Goal: Information Seeking & Learning: Learn about a topic

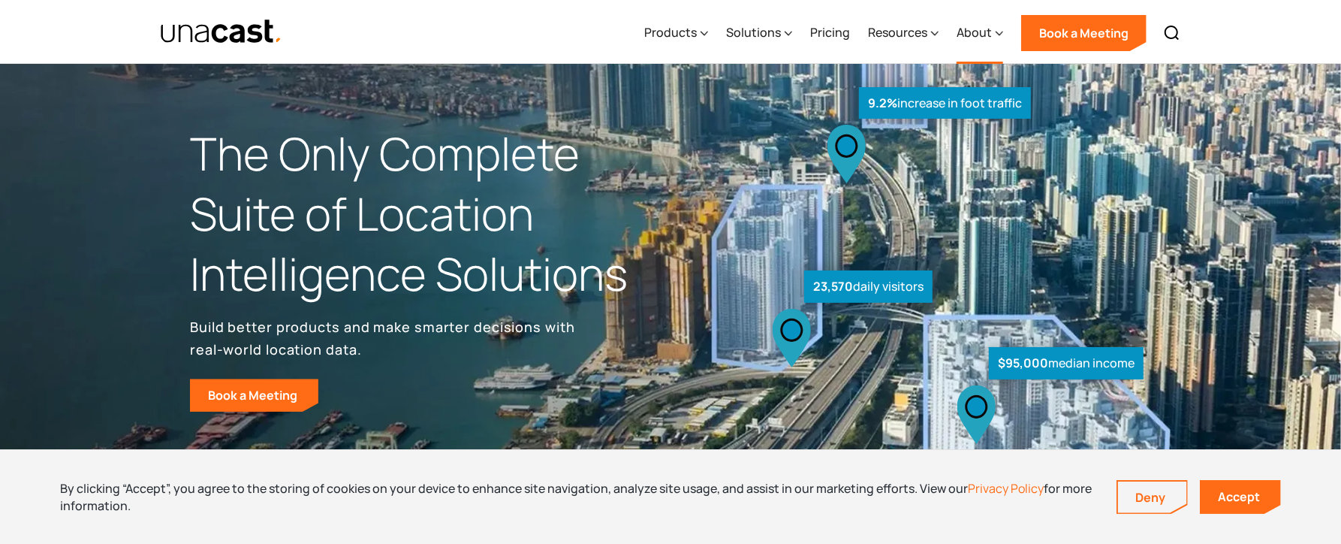
click at [670, 21] on div "About" at bounding box center [980, 33] width 47 height 62
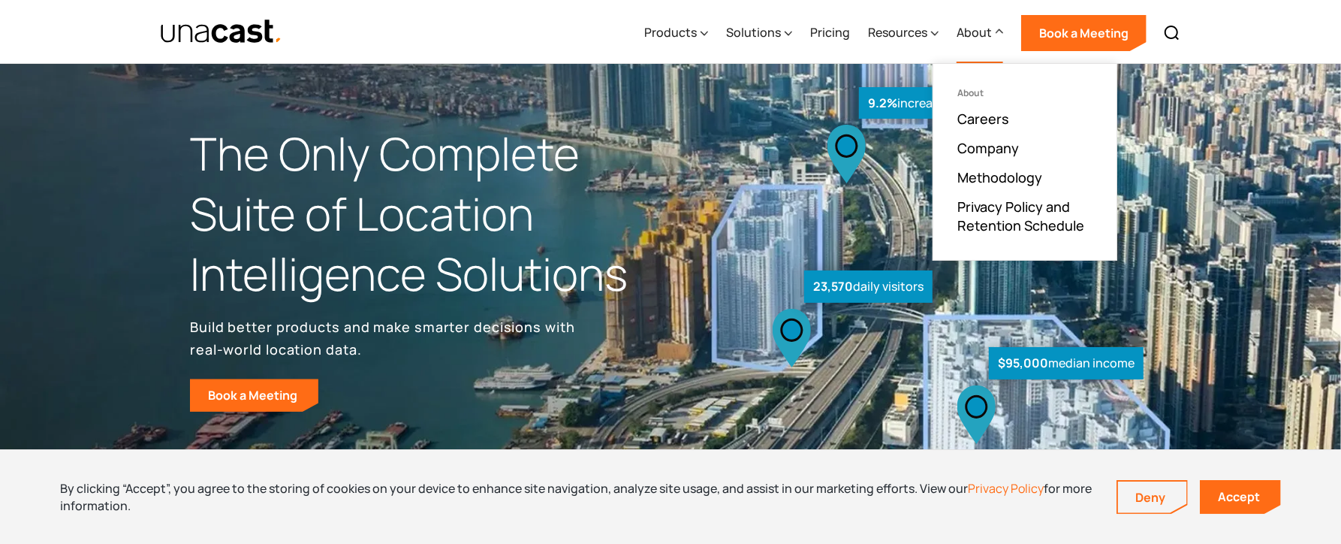
click at [670, 156] on ul "About Careers Company Methodology Privacy Policy and Retention Schedule" at bounding box center [1024, 162] width 183 height 196
click at [670, 151] on link "Company" at bounding box center [988, 148] width 62 height 18
click at [670, 119] on link "Careers" at bounding box center [983, 119] width 52 height 18
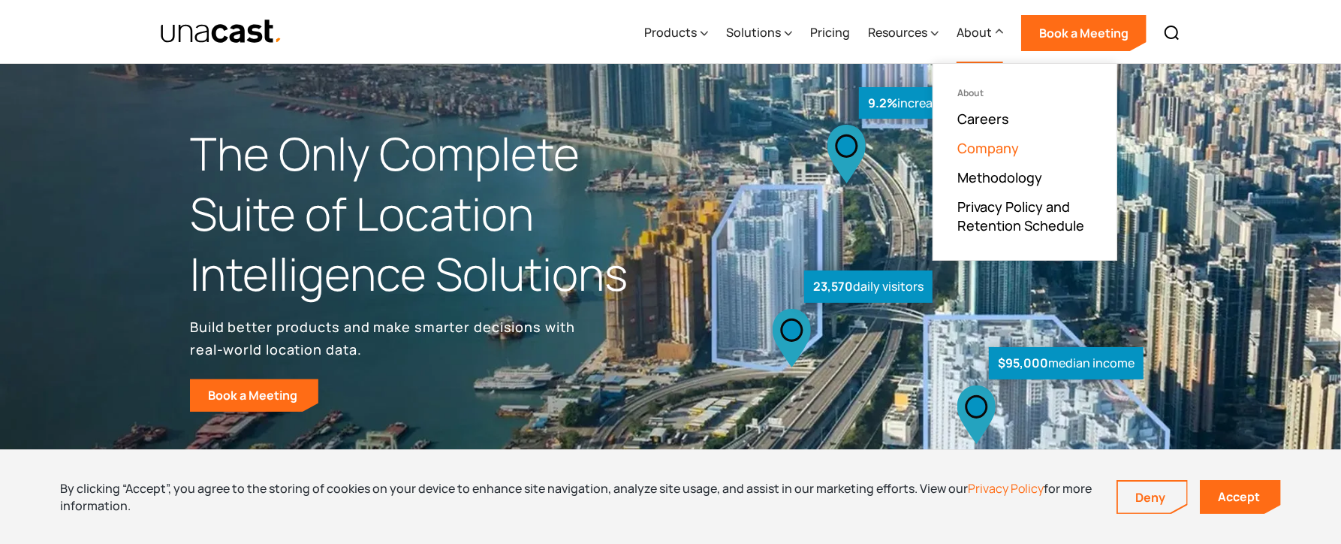
click at [670, 152] on link "Company" at bounding box center [988, 148] width 62 height 18
click at [670, 147] on link "Company" at bounding box center [988, 148] width 62 height 18
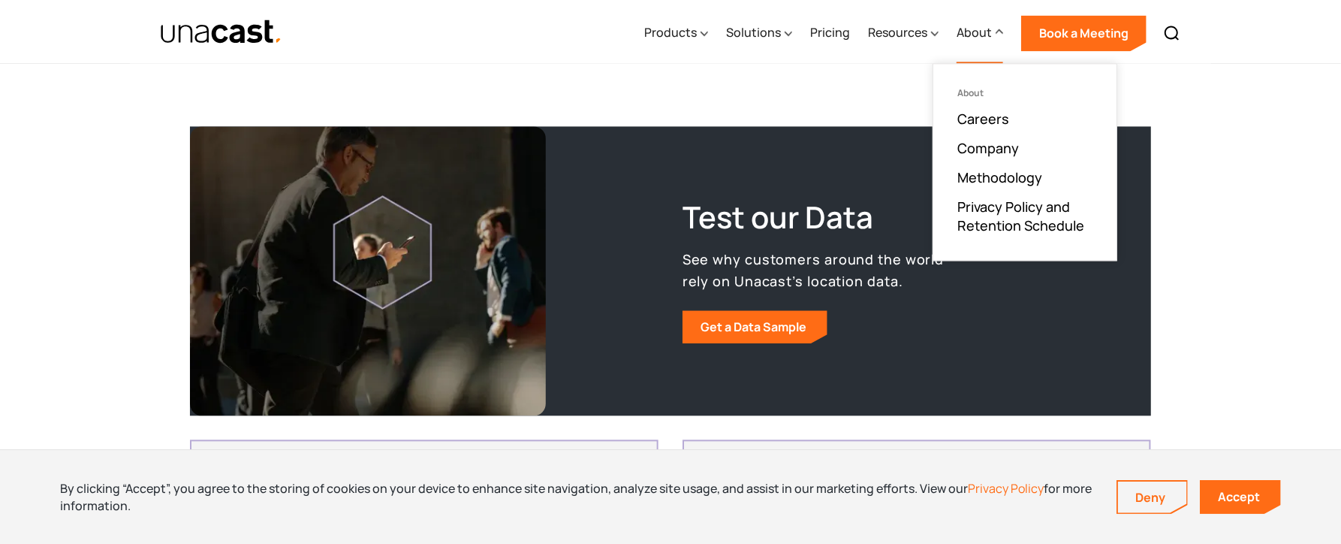
scroll to position [3039, 0]
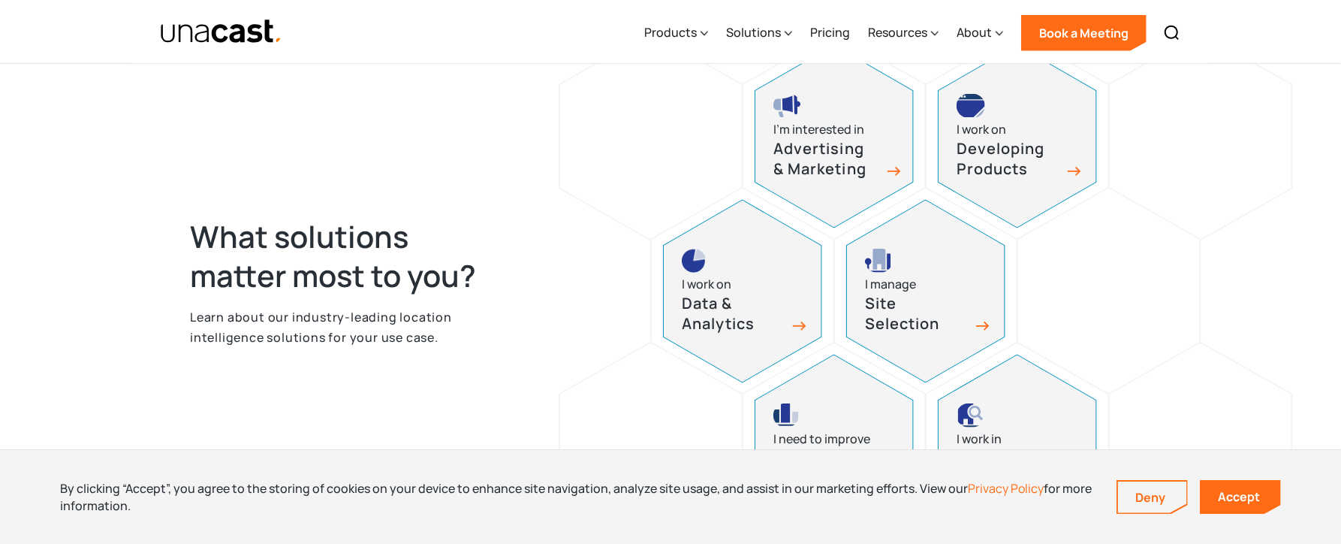
scroll to position [751, 0]
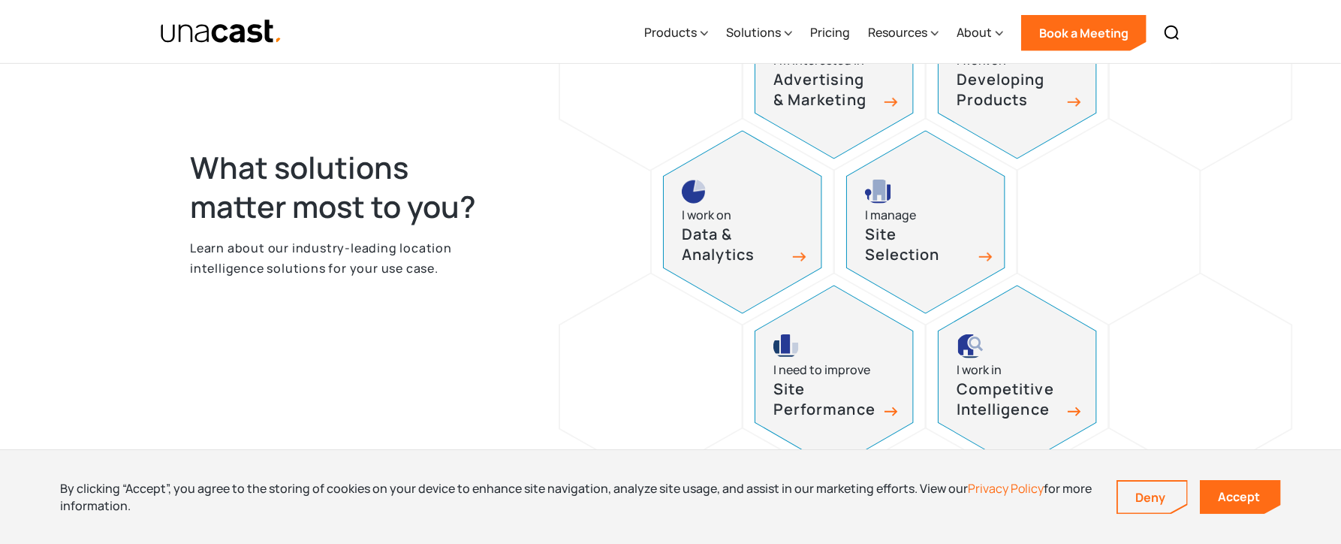
click at [911, 263] on h3 "Site Selection" at bounding box center [917, 244] width 105 height 40
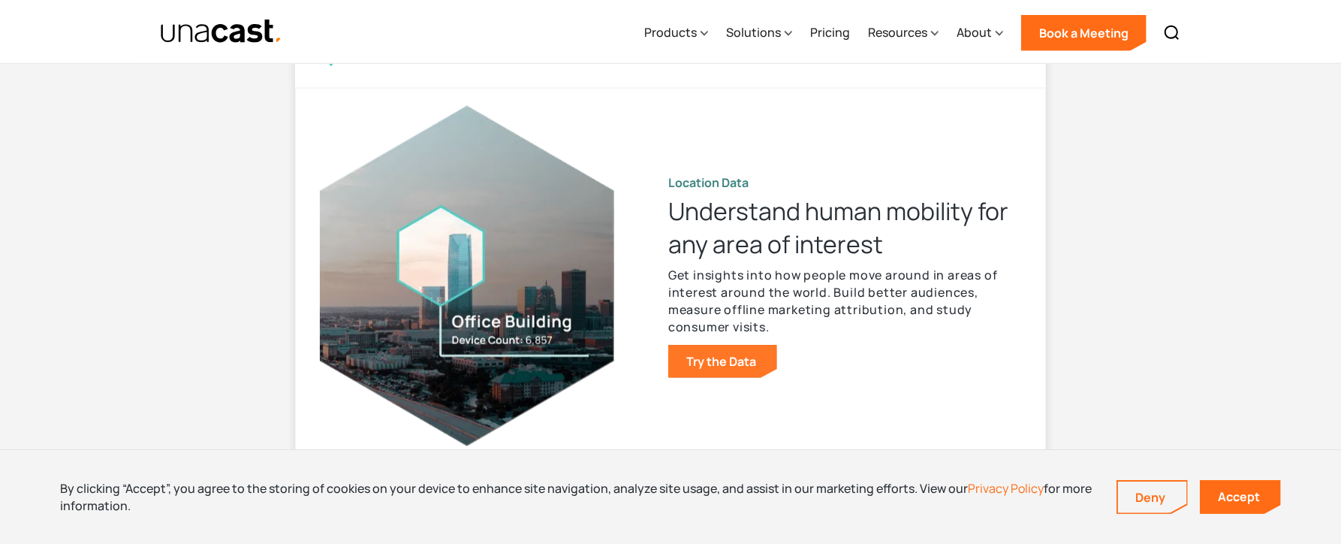
scroll to position [1502, 0]
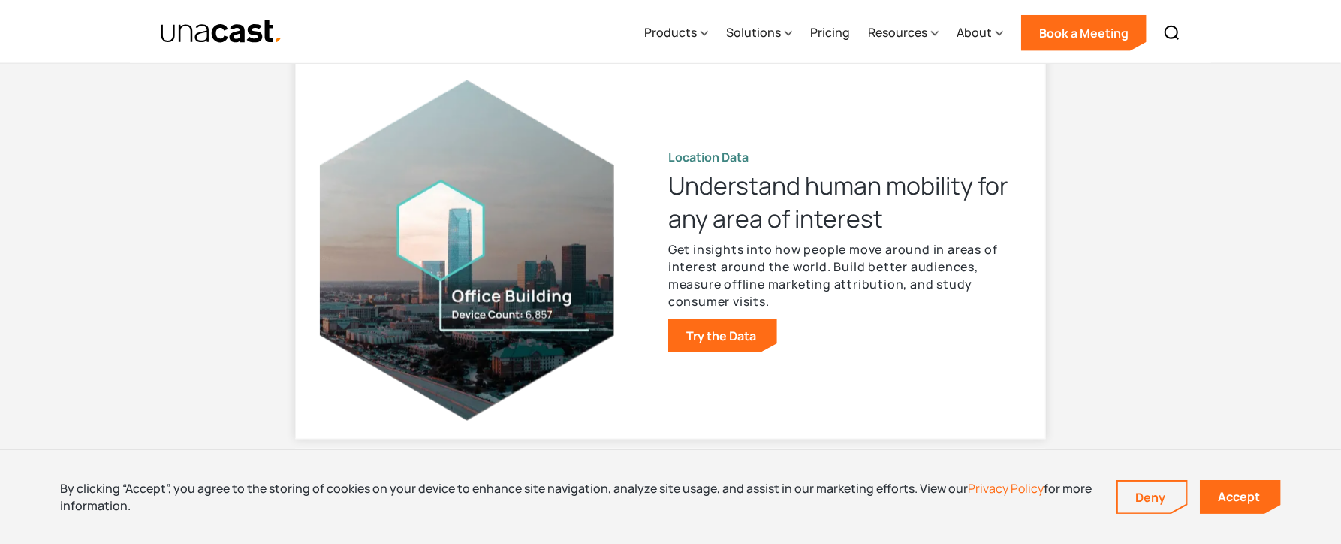
click at [743, 261] on p "Get insights into how people move around in areas of interest around the world.…" at bounding box center [844, 275] width 353 height 69
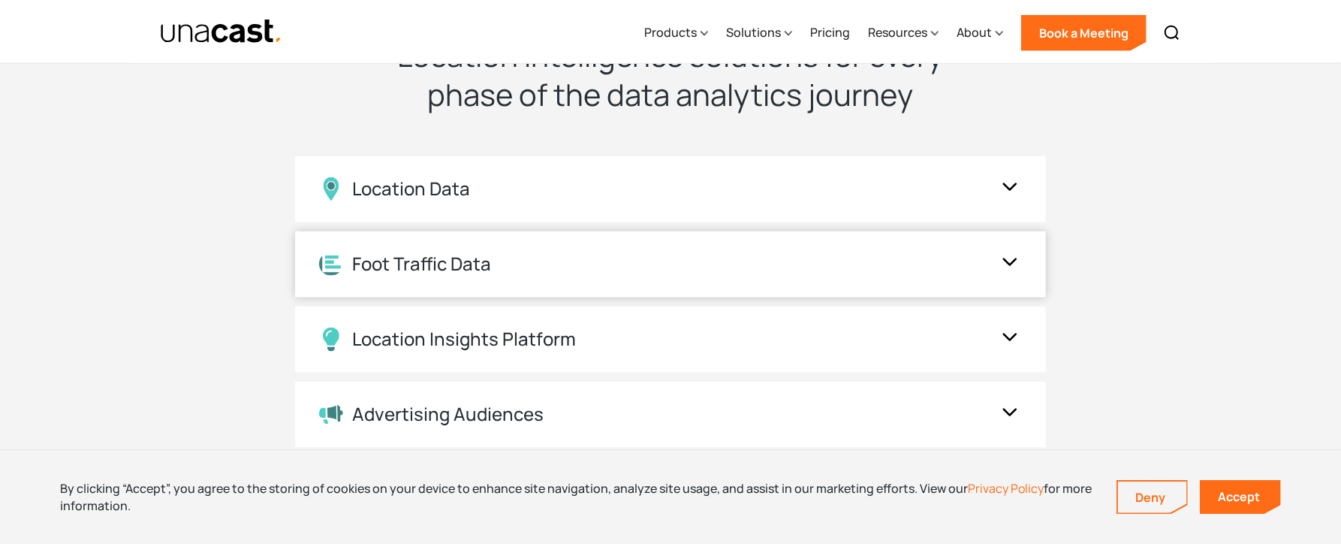
scroll to position [1351, 0]
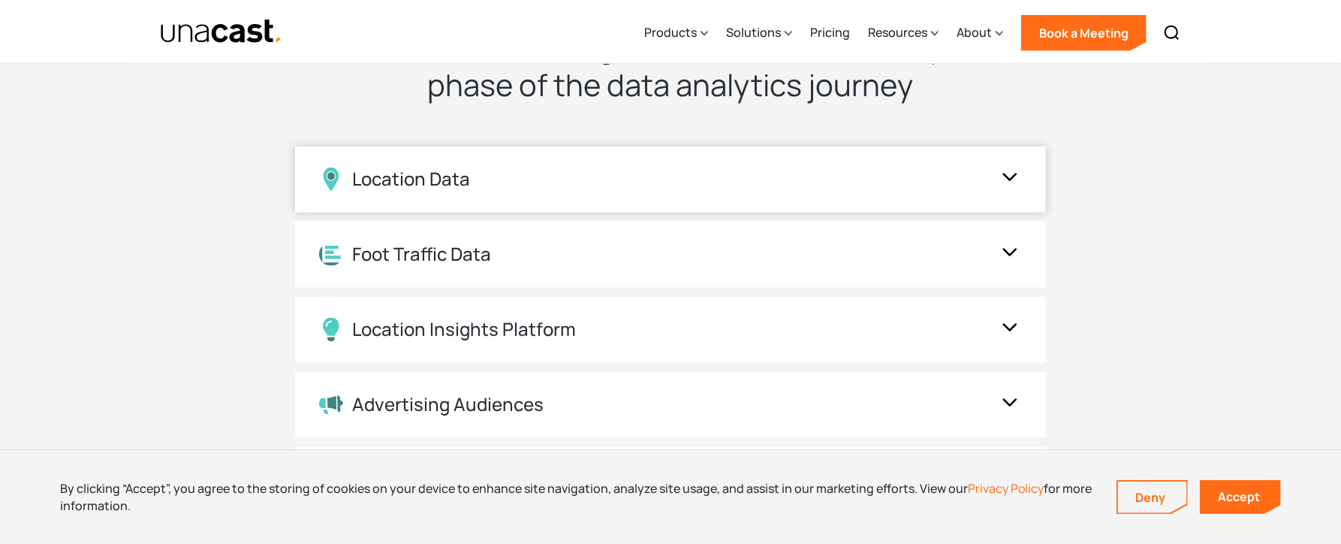
click at [757, 203] on div "Location Data" at bounding box center [670, 179] width 751 height 66
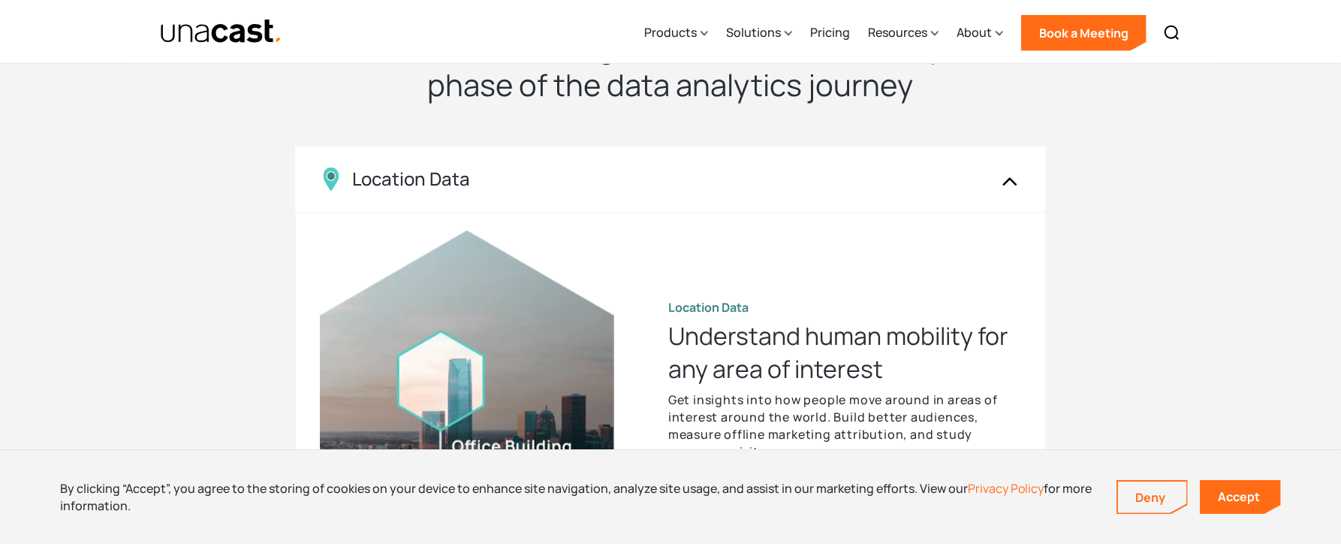
drag, startPoint x: 227, startPoint y: 43, endPoint x: 130, endPoint y: 143, distance: 139.7
click at [116, 179] on div "UNACAST PRODUCTS Location intelligence solutions for every phase of the data an…" at bounding box center [670, 443] width 1341 height 1014
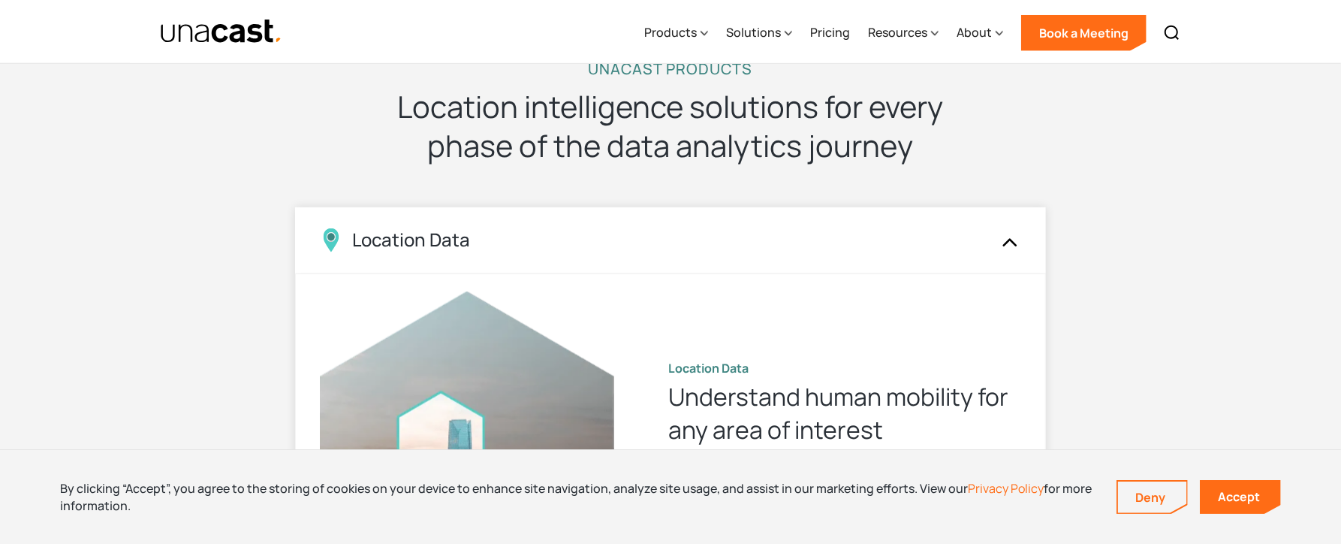
scroll to position [1201, 0]
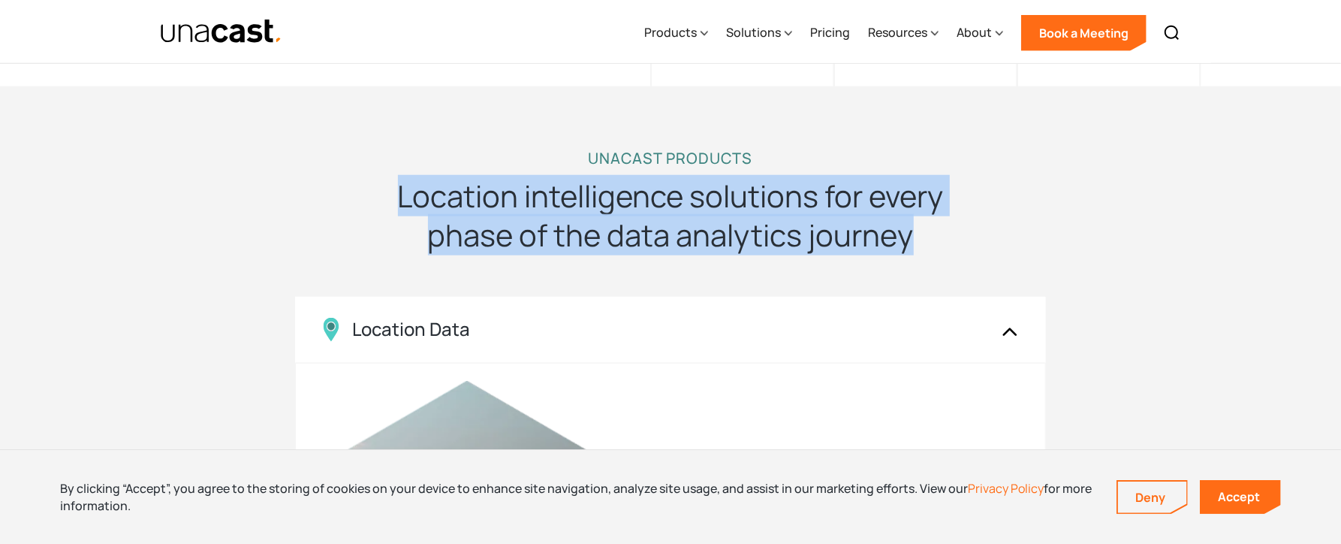
drag, startPoint x: 396, startPoint y: 197, endPoint x: 928, endPoint y: 256, distance: 534.9
click at [928, 255] on h2 "Location intelligence solutions for every phase of the data analytics journey" at bounding box center [670, 215] width 601 height 78
click at [931, 251] on h2 "Location intelligence solutions for every phase of the data analytics journey" at bounding box center [670, 215] width 601 height 78
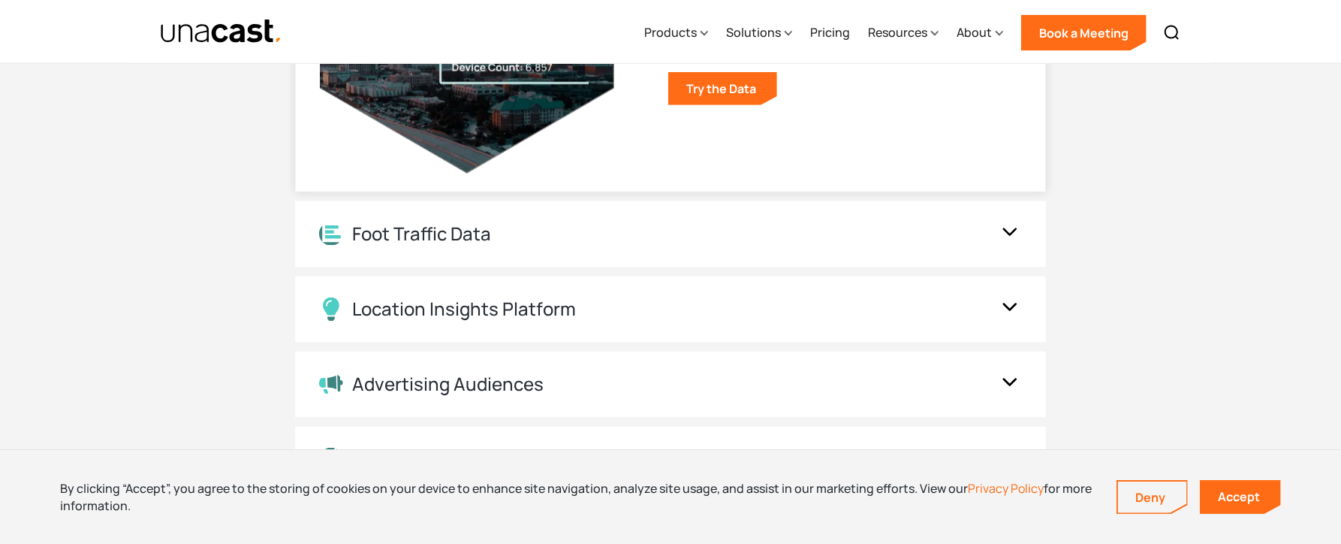
scroll to position [1802, 0]
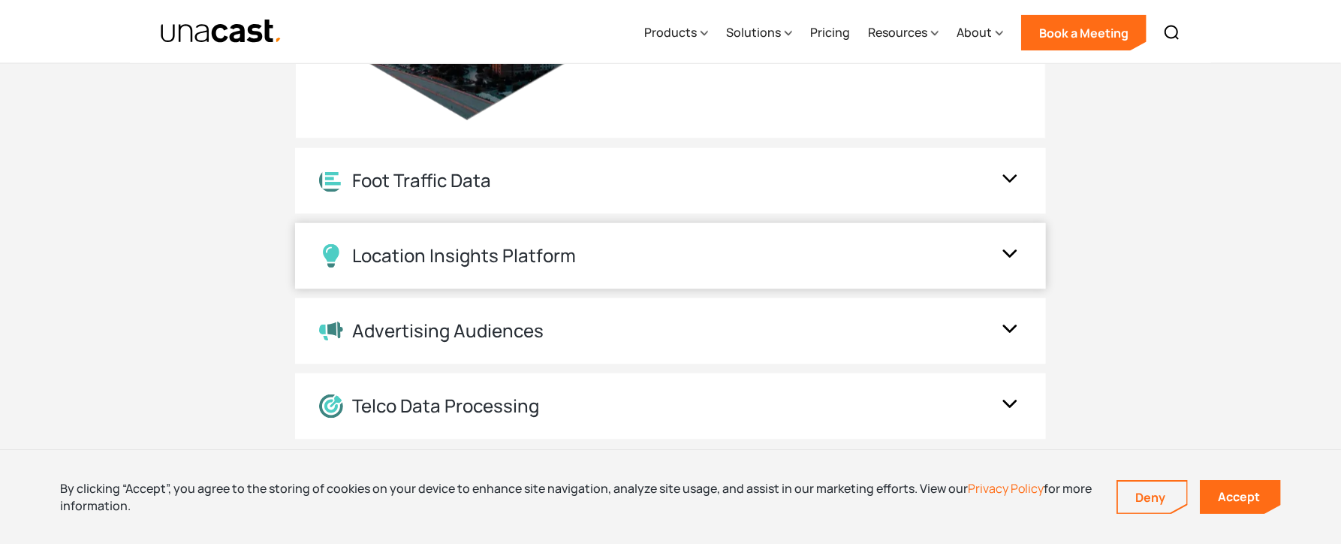
click at [1002, 258] on img at bounding box center [1010, 256] width 24 height 29
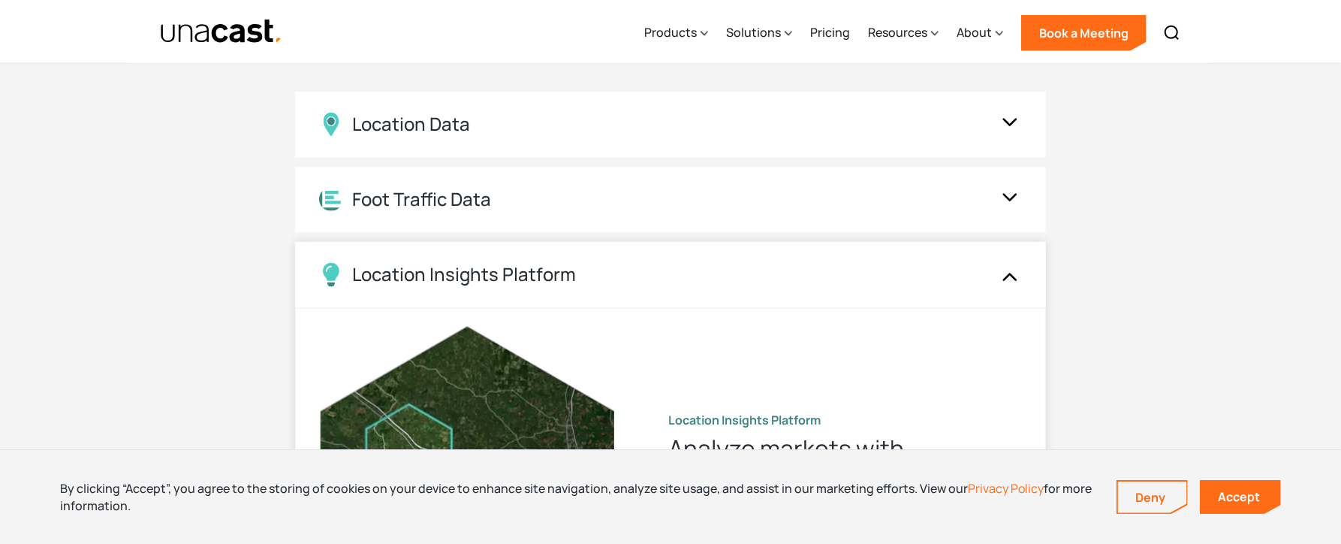
scroll to position [1351, 0]
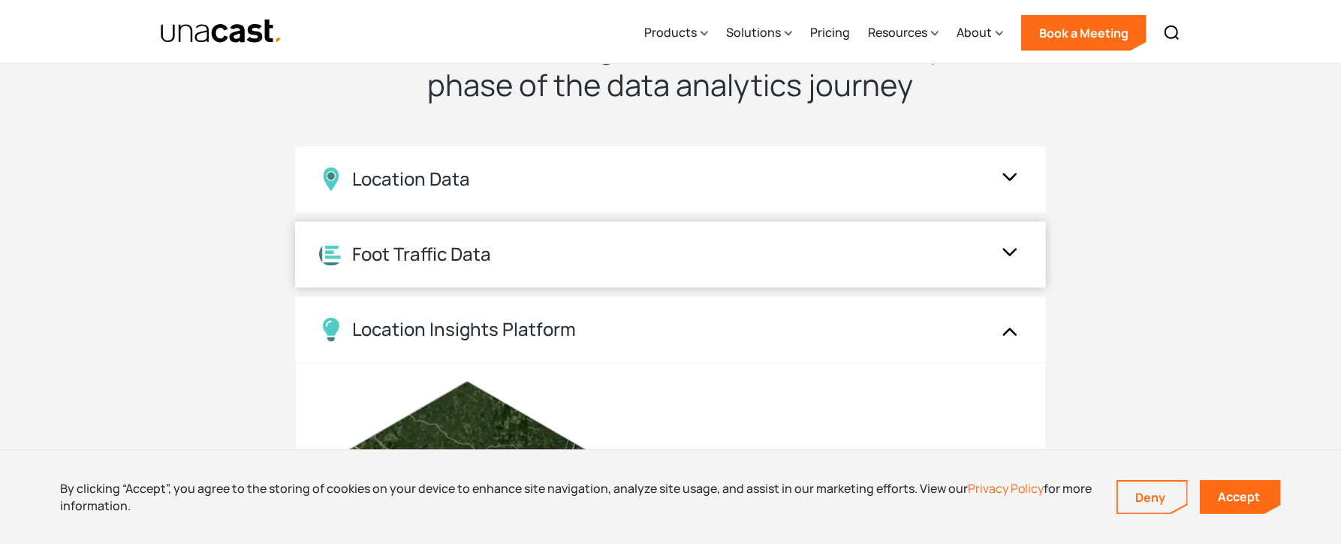
click at [1013, 258] on img at bounding box center [1010, 254] width 24 height 29
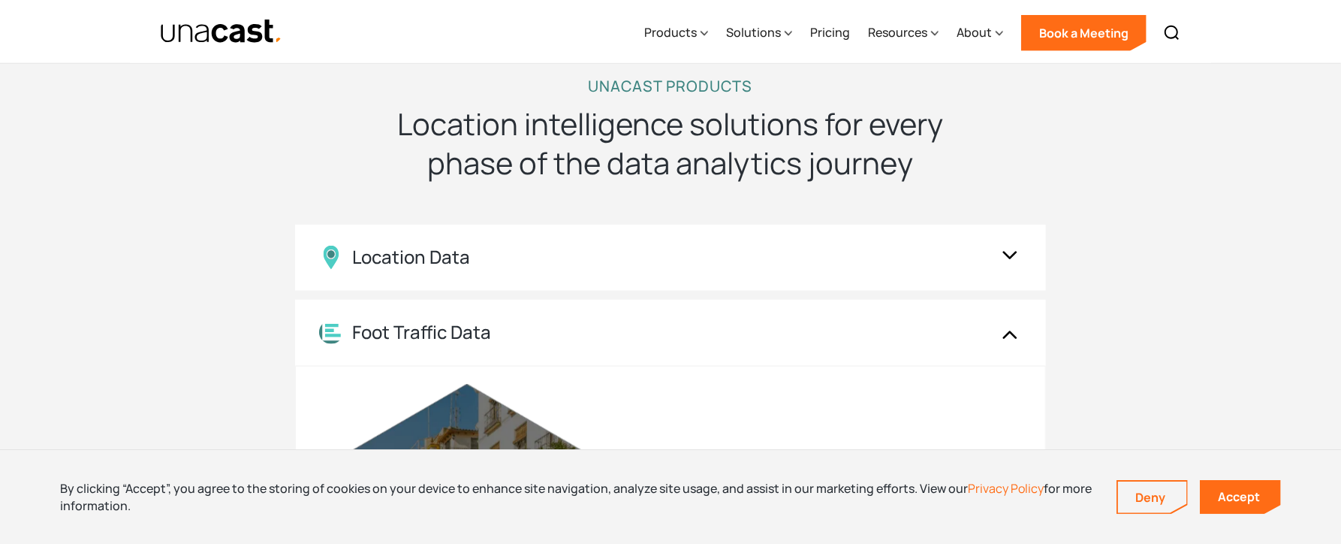
scroll to position [1201, 0]
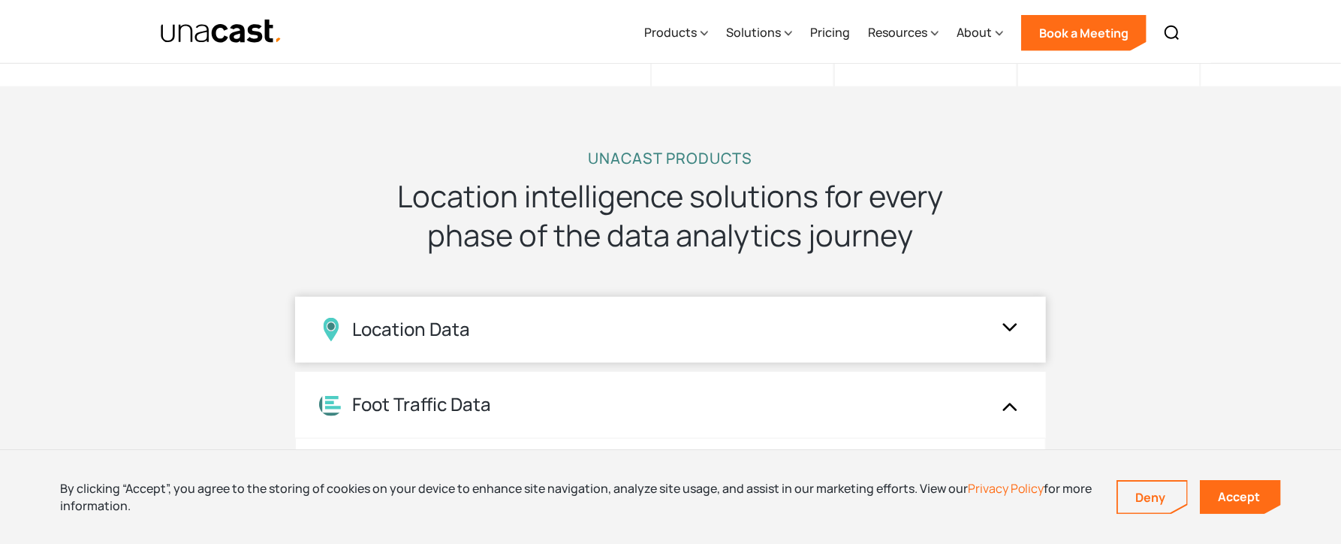
click at [1011, 316] on div at bounding box center [1010, 330] width 24 height 36
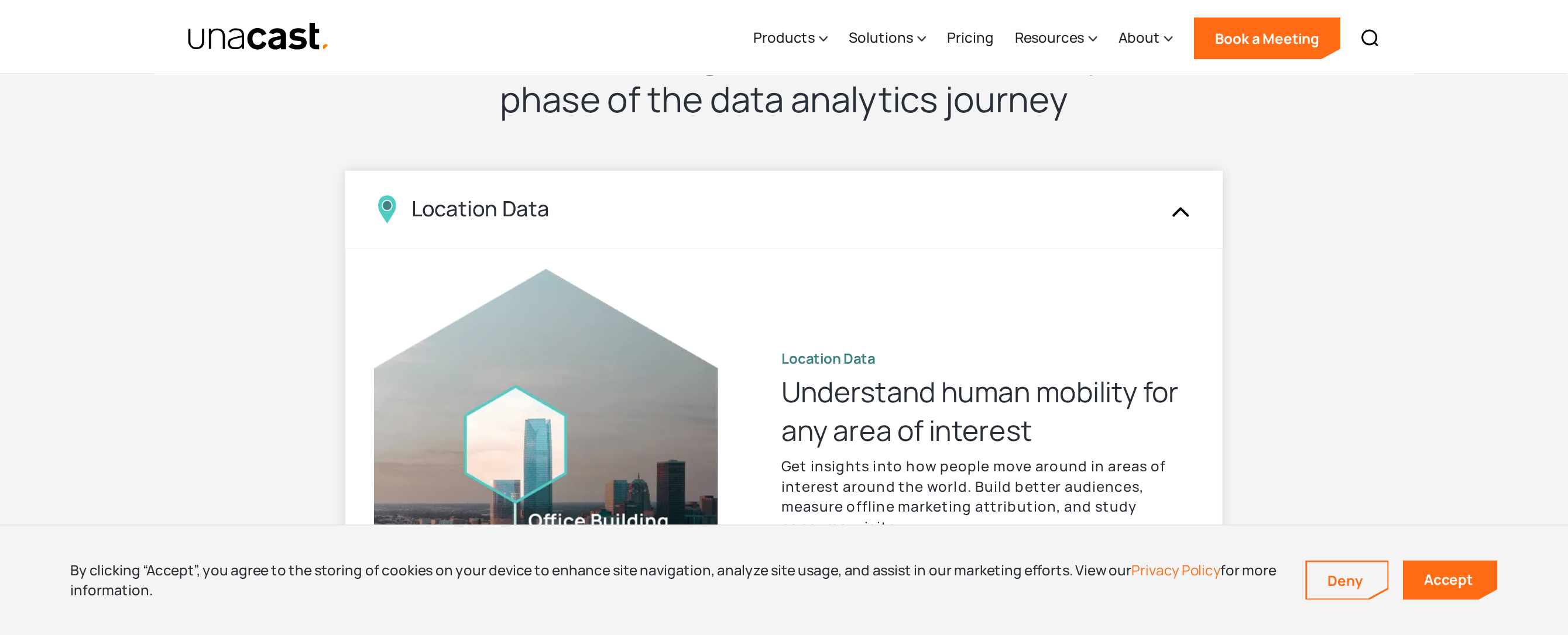
scroll to position [1053, 0]
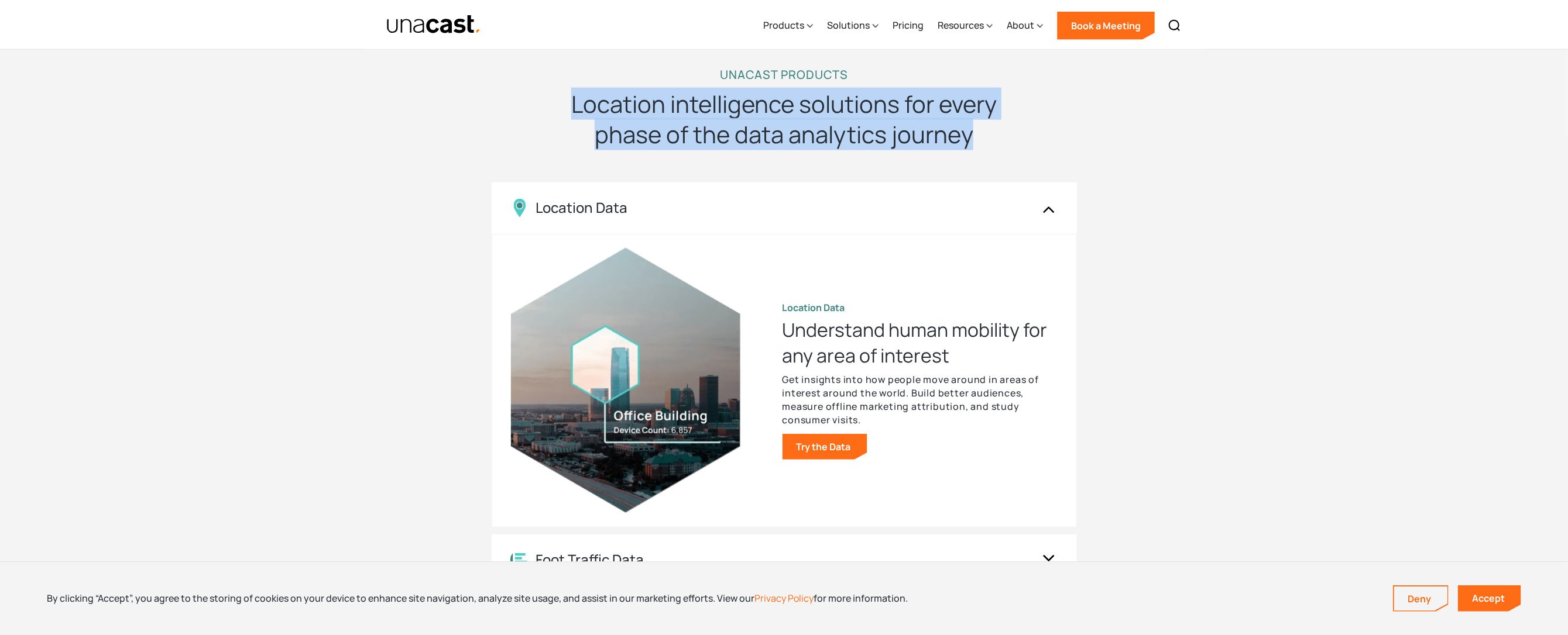
drag, startPoint x: 572, startPoint y: 100, endPoint x: 973, endPoint y: 137, distance: 402.7
click at [973, 137] on h2 "Location intelligence solutions for every phase of the data analytics journey" at bounding box center [784, 119] width 469 height 61
copy h2 "Location intelligence solutions for every phase of the data analytics journey"
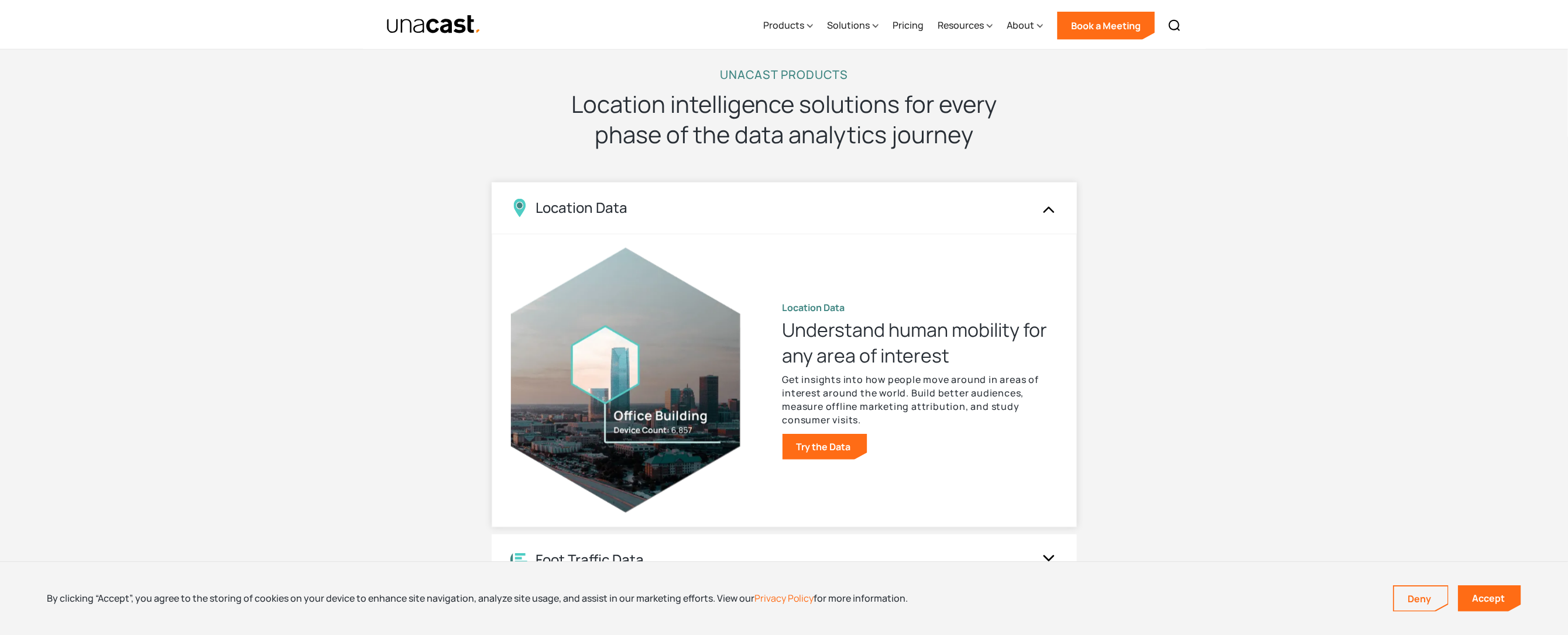
click at [1029, 292] on div "Location Data Understand human mobility for any area of interest Get insights i…" at bounding box center [784, 380] width 547 height 292
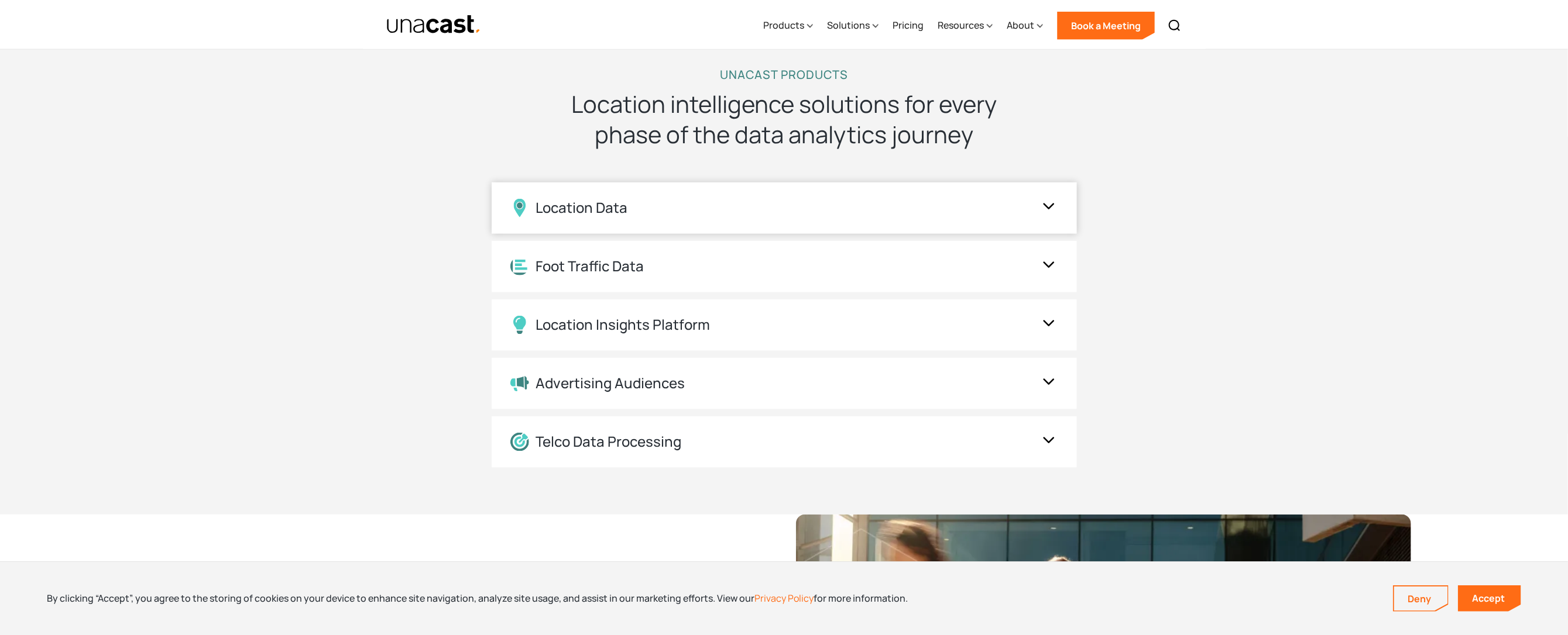
click at [869, 210] on div "Location Data" at bounding box center [773, 208] width 525 height 19
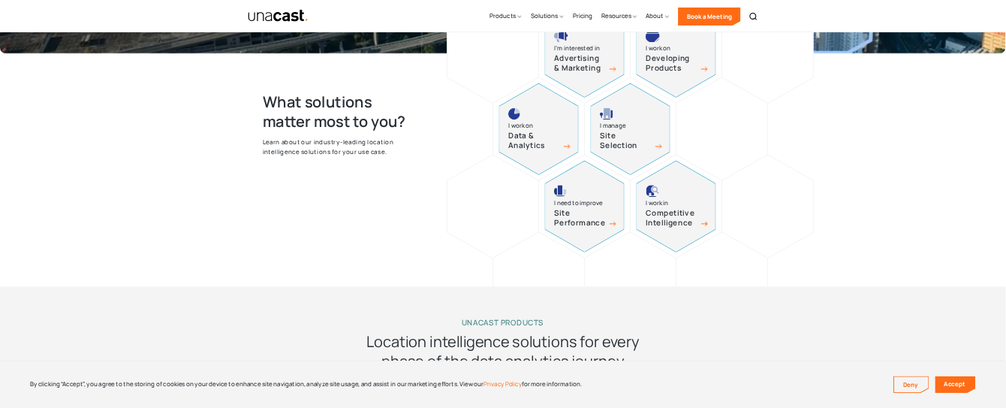
scroll to position [788, 0]
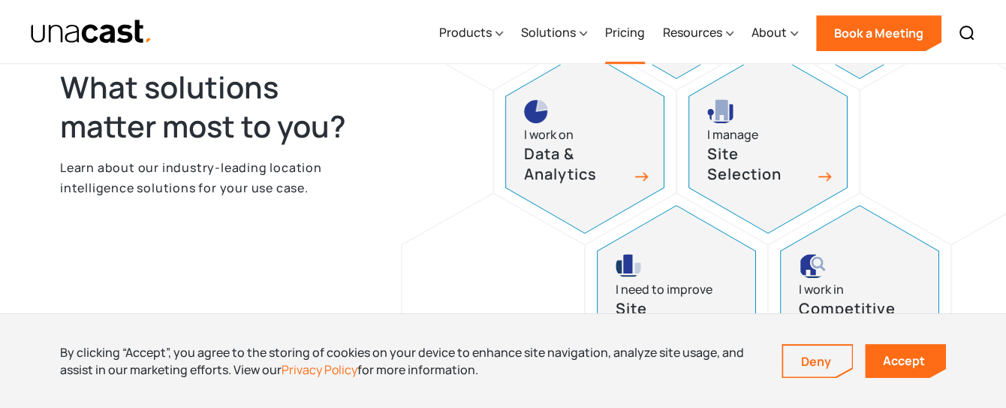
click at [633, 45] on link "Pricing" at bounding box center [625, 33] width 40 height 62
click at [628, 29] on link "Pricing" at bounding box center [625, 33] width 40 height 62
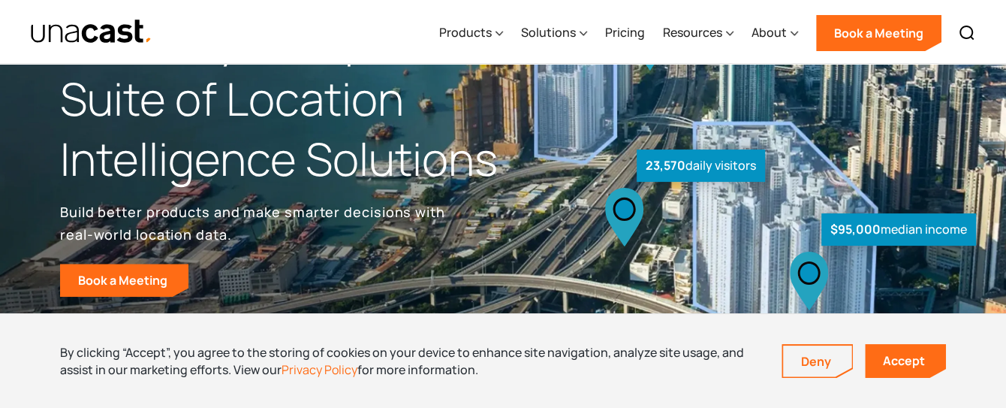
scroll to position [112, 0]
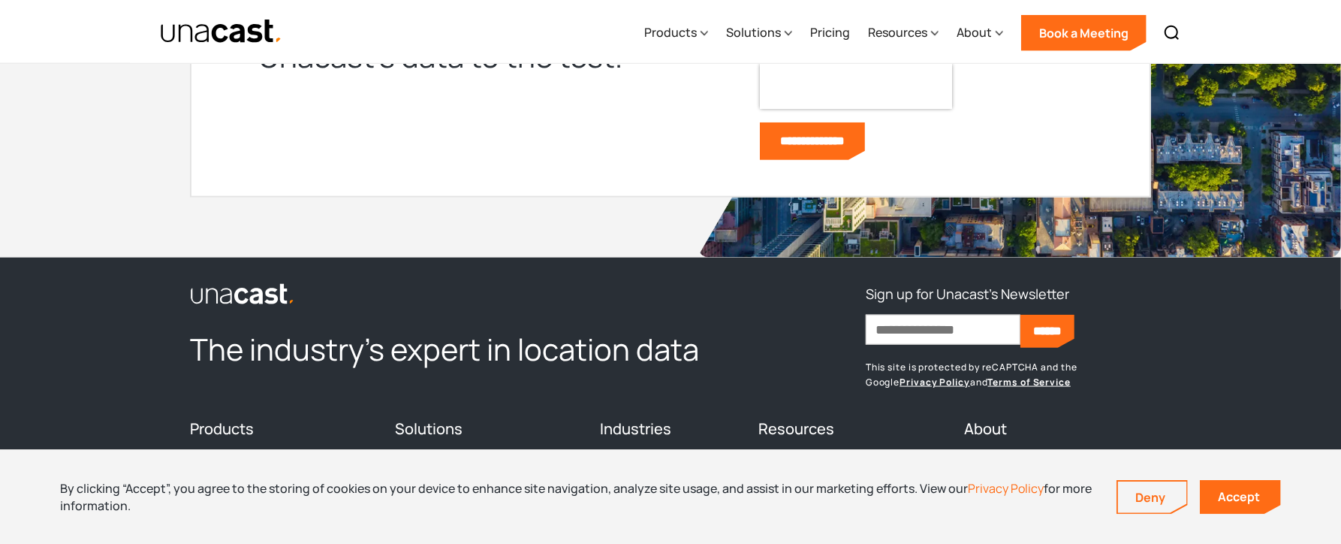
scroll to position [6477, 0]
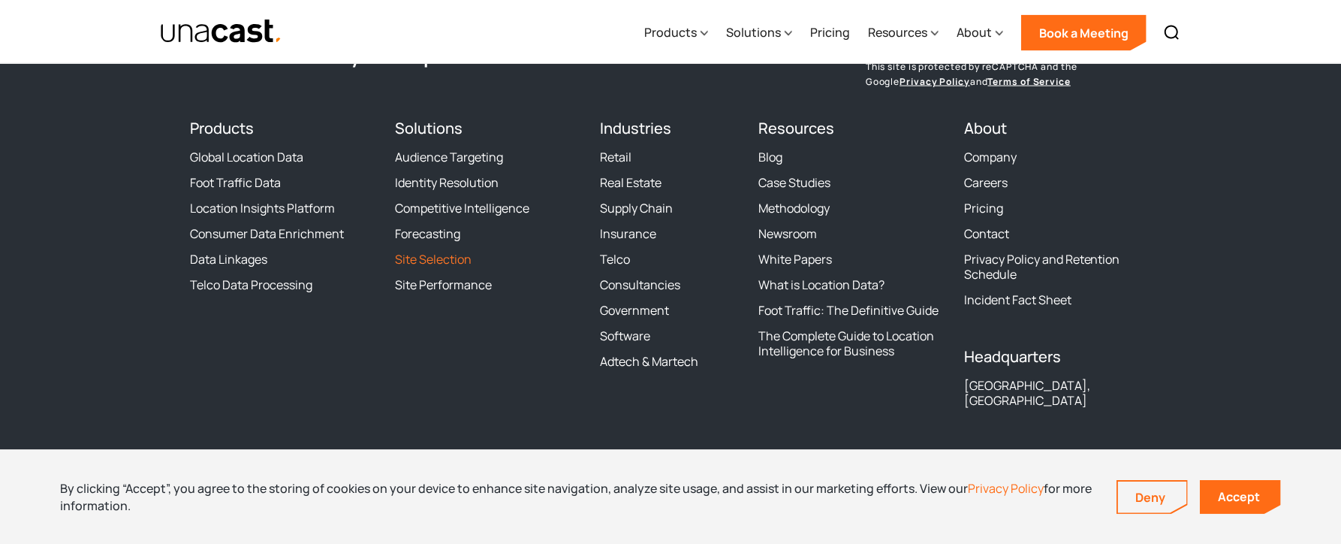
click at [431, 263] on link "Site Selection" at bounding box center [433, 259] width 77 height 15
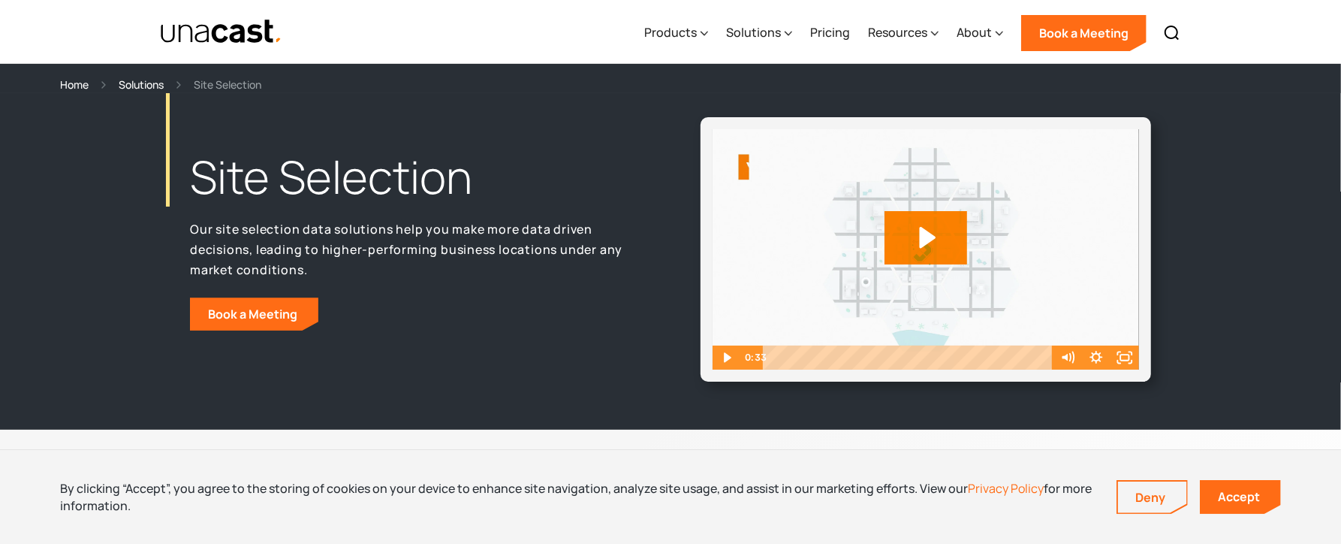
click at [137, 86] on div "Solutions" at bounding box center [141, 84] width 45 height 17
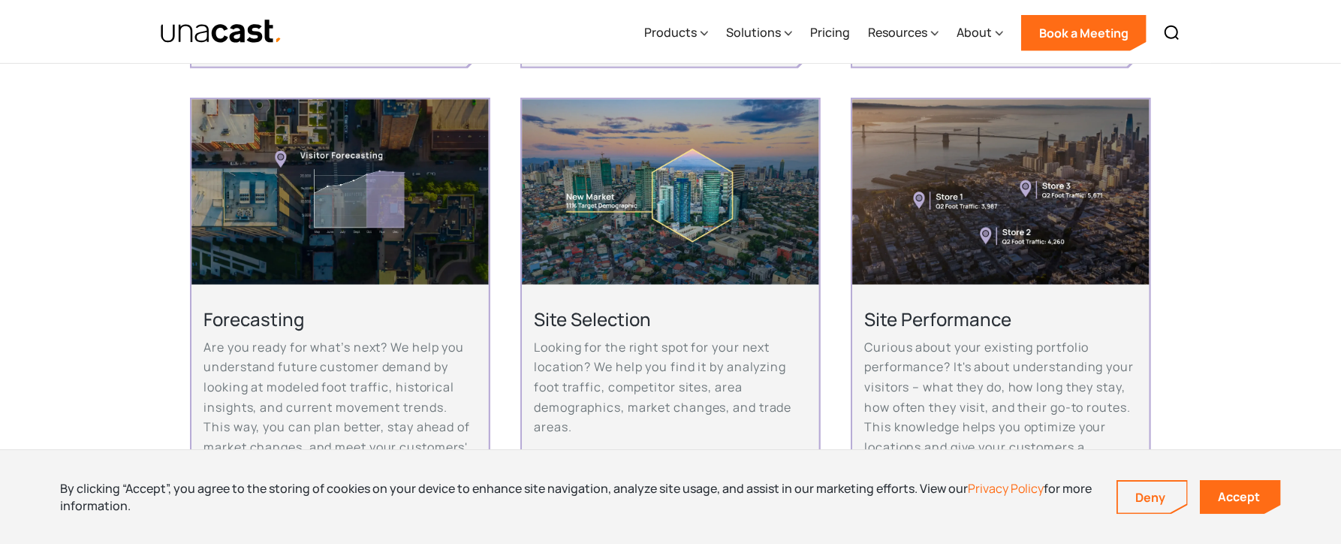
scroll to position [901, 0]
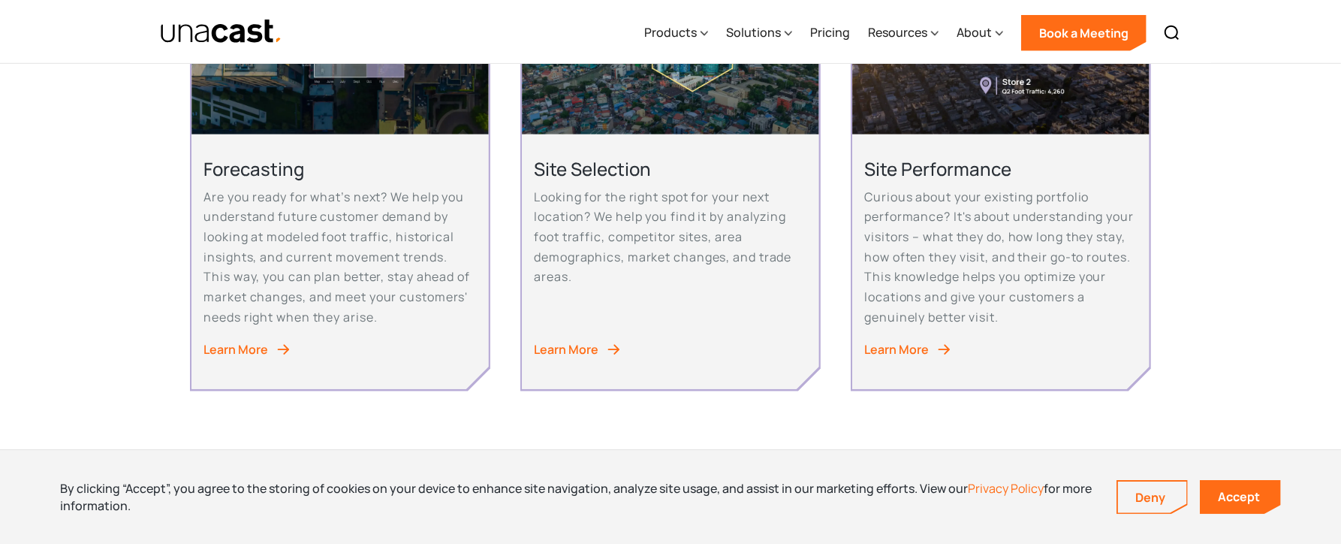
click at [261, 360] on div "Learn More" at bounding box center [235, 349] width 65 height 20
